Goal: Task Accomplishment & Management: Manage account settings

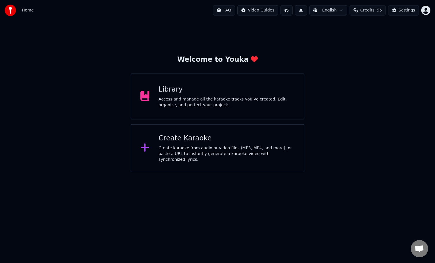
click at [10, 9] on img at bounding box center [10, 10] width 11 height 11
click at [402, 10] on div "Settings" at bounding box center [406, 10] width 16 height 6
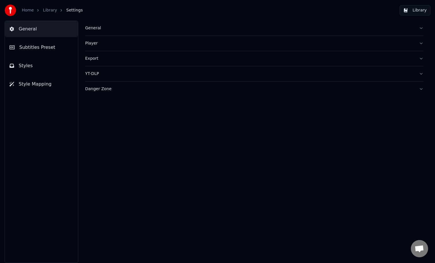
click at [26, 11] on link "Home" at bounding box center [28, 10] width 12 height 6
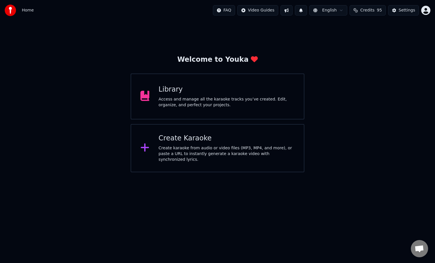
click at [427, 10] on html "Home FAQ Video Guides English Credits 95 Settings Welcome to Youka Library Acce…" at bounding box center [217, 86] width 435 height 172
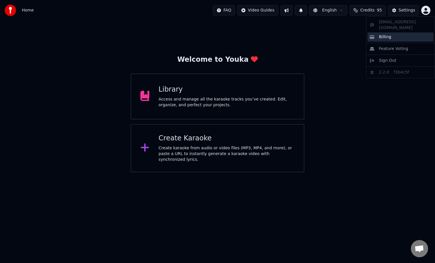
click at [383, 34] on span "Billing" at bounding box center [385, 37] width 12 height 6
